Goal: Task Accomplishment & Management: Use online tool/utility

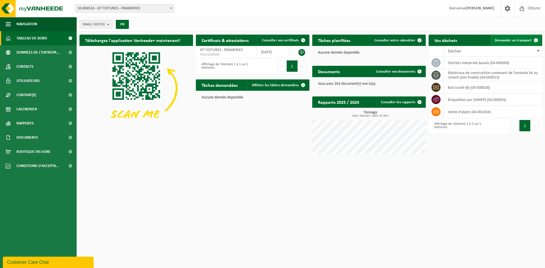
click at [516, 39] on span "Demander un transport" at bounding box center [513, 41] width 37 height 4
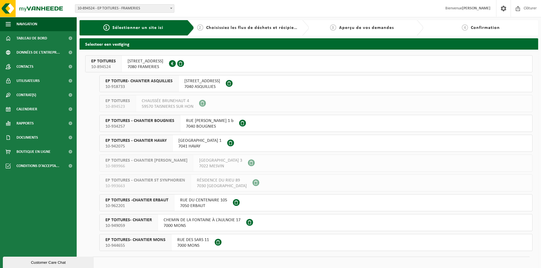
click at [163, 63] on span "AVENUE DES NOUVELLES TECHNOLOGIES 73" at bounding box center [145, 61] width 36 height 6
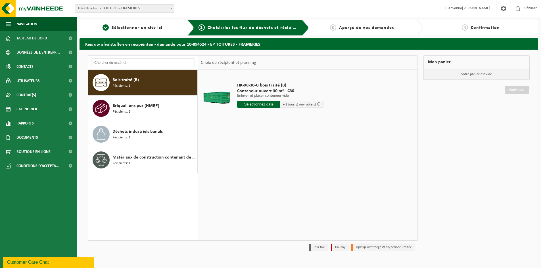
click at [142, 79] on div "Bois traité (B) Récipients: 1" at bounding box center [153, 82] width 83 height 17
click at [256, 104] on input "text" at bounding box center [258, 104] width 43 height 7
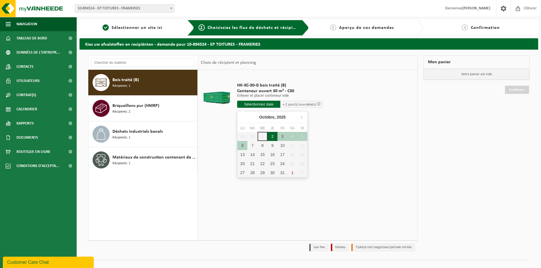
click at [272, 135] on div "2" at bounding box center [272, 136] width 10 height 9
type input "à partir de 2025-10-02"
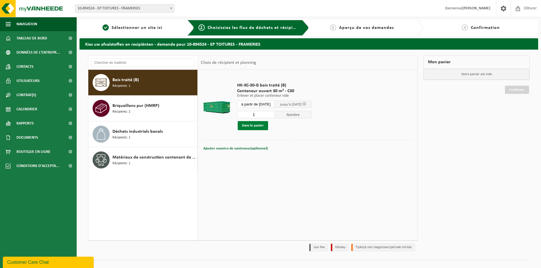
click at [250, 125] on button "Dans le panier" at bounding box center [253, 125] width 30 height 9
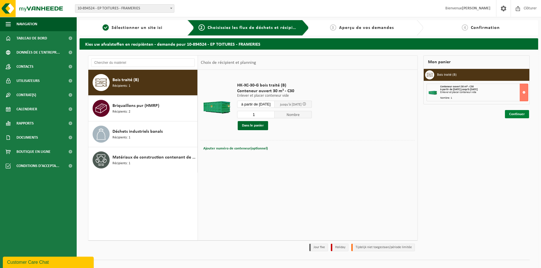
click at [518, 116] on link "Continuer" at bounding box center [517, 114] width 24 height 8
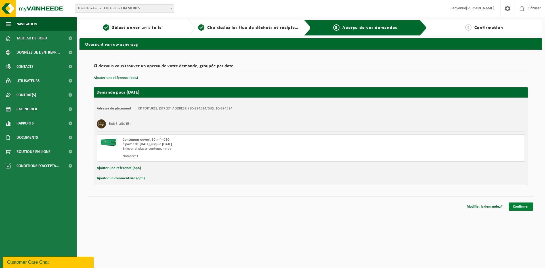
click at [523, 204] on link "Confirmer" at bounding box center [521, 207] width 24 height 8
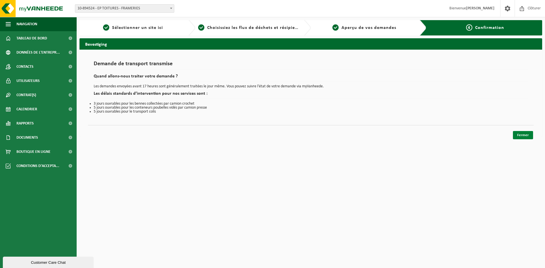
click at [528, 137] on link "Fermer" at bounding box center [523, 135] width 20 height 8
